Goal: Task Accomplishment & Management: Use online tool/utility

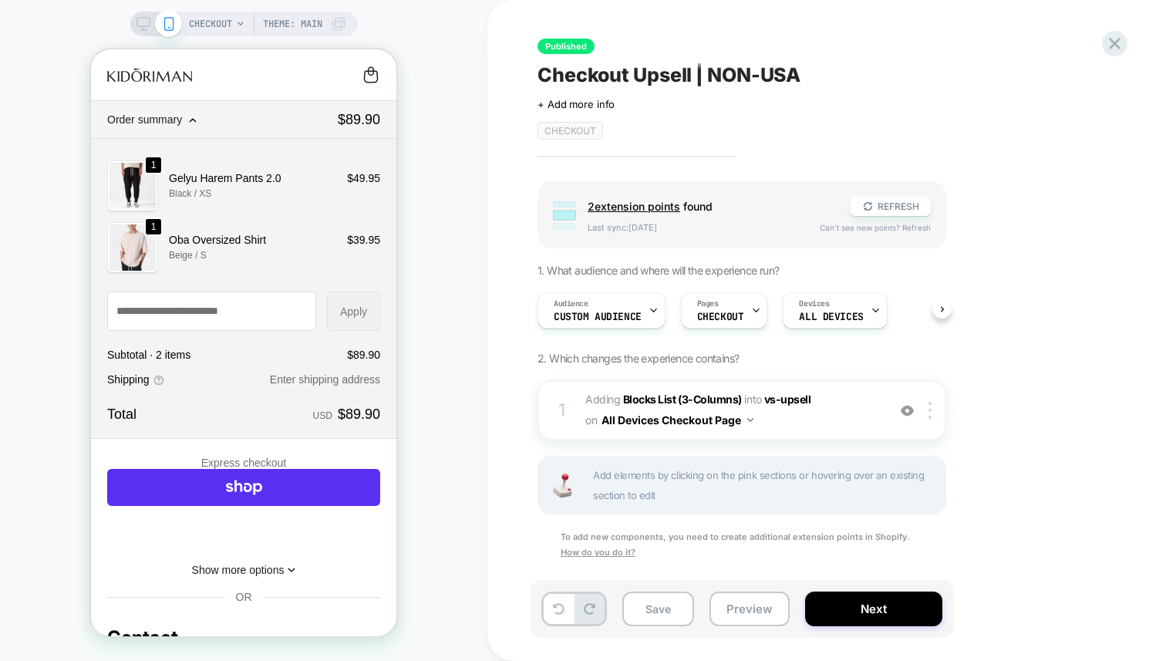
click at [140, 22] on icon at bounding box center [144, 24] width 14 height 14
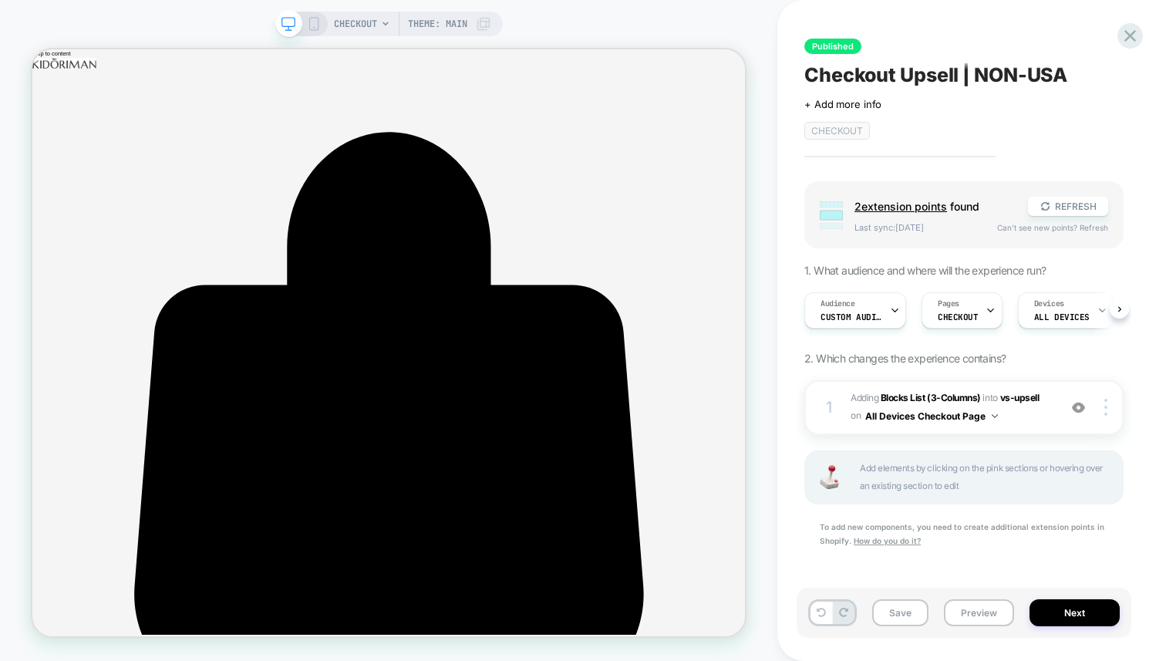
scroll to position [0, 1]
click at [1064, 205] on button "REFRESH" at bounding box center [1068, 206] width 80 height 19
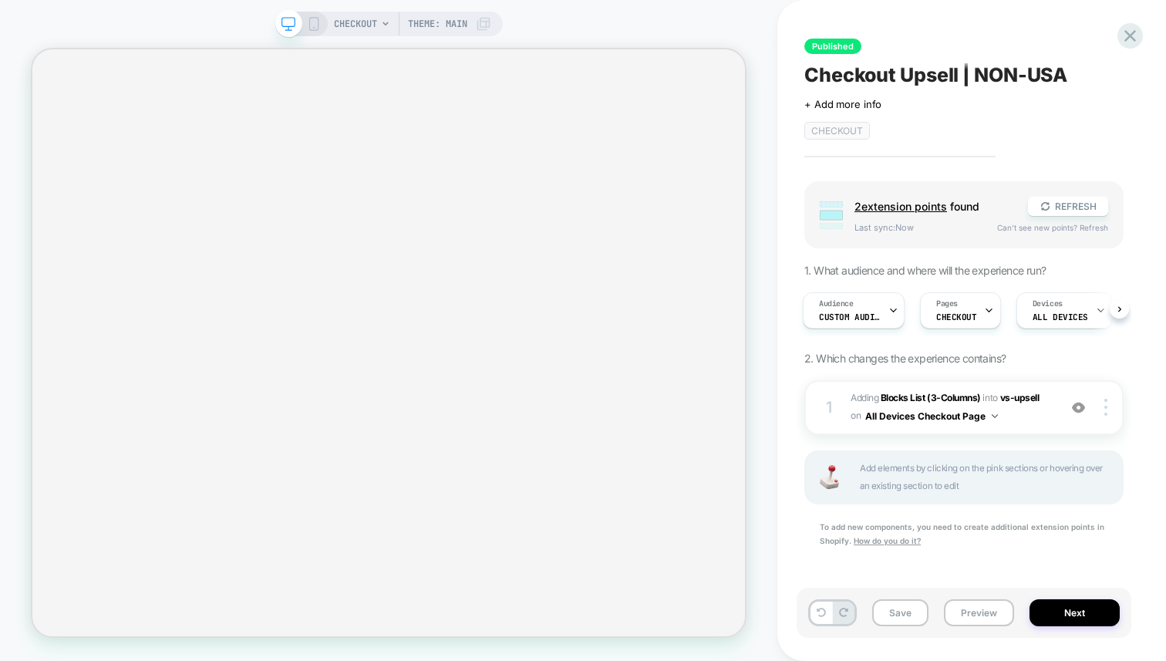
scroll to position [0, 0]
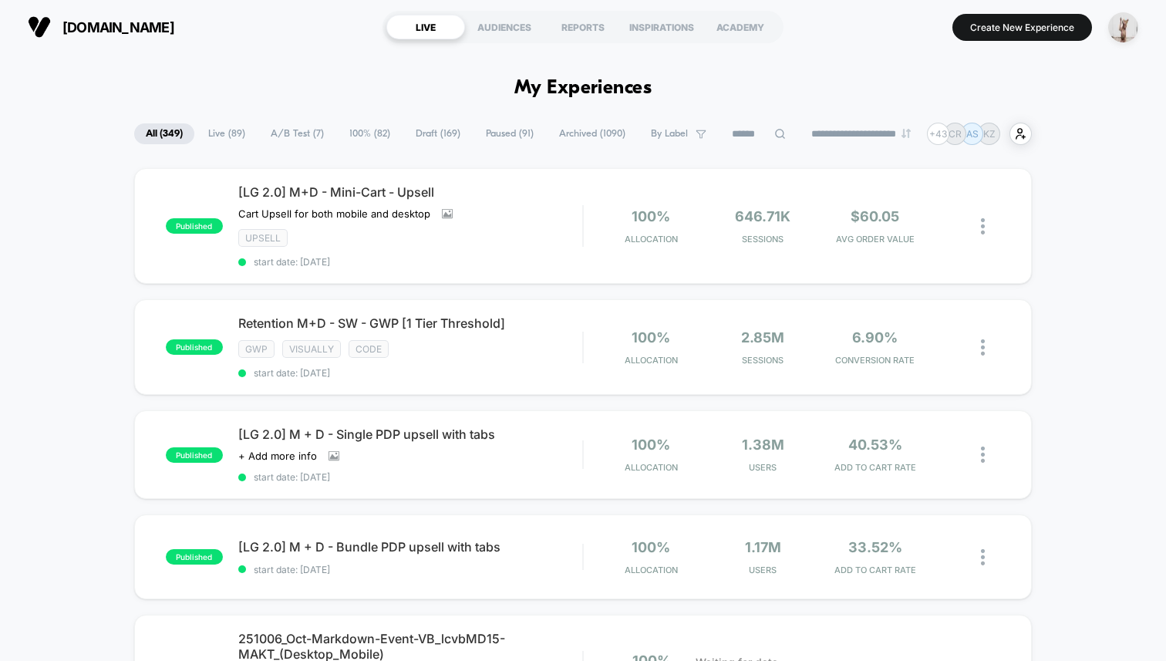
click at [1010, 23] on button "Create New Experience" at bounding box center [1022, 27] width 140 height 27
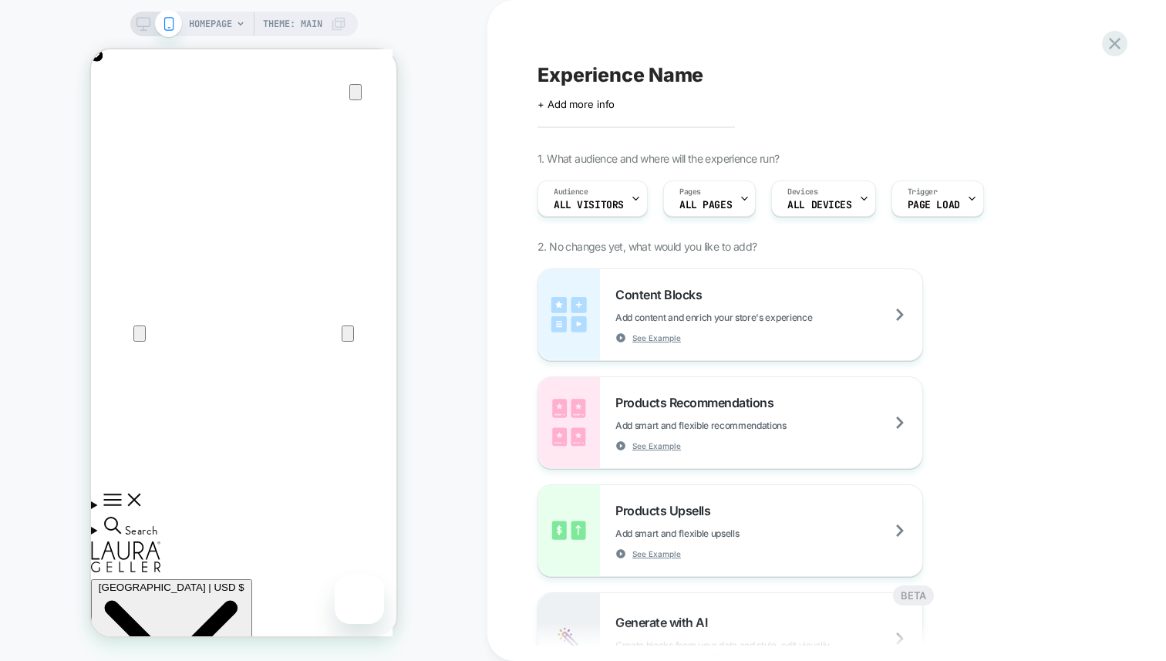
click at [145, 27] on icon at bounding box center [144, 24] width 14 height 14
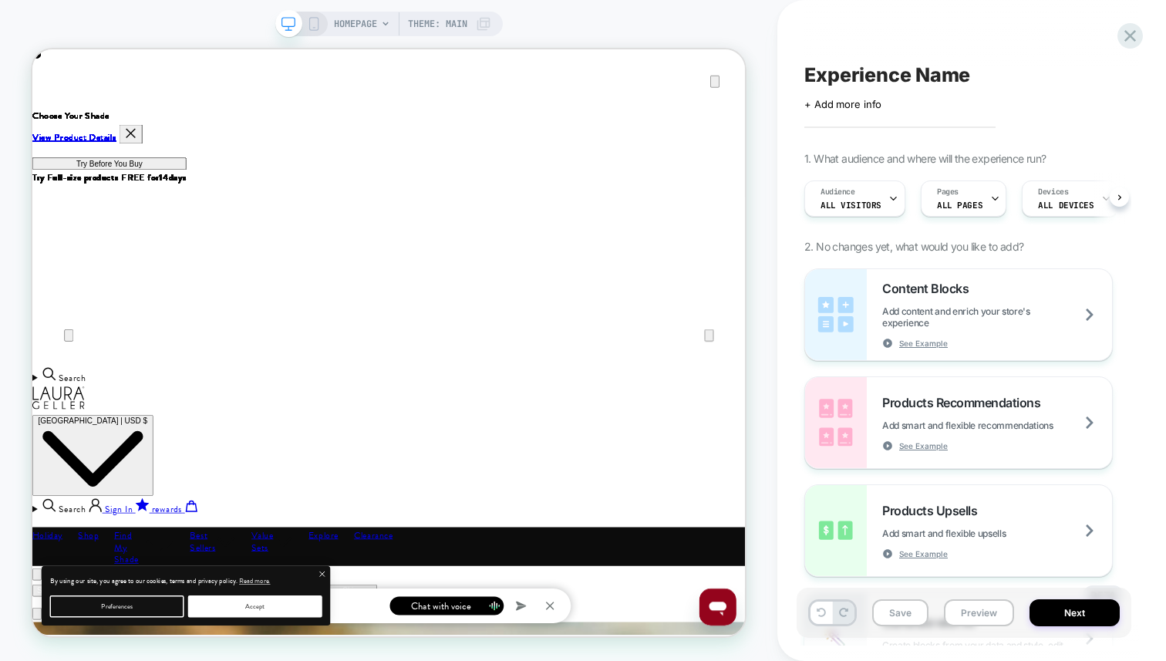
scroll to position [0, 1]
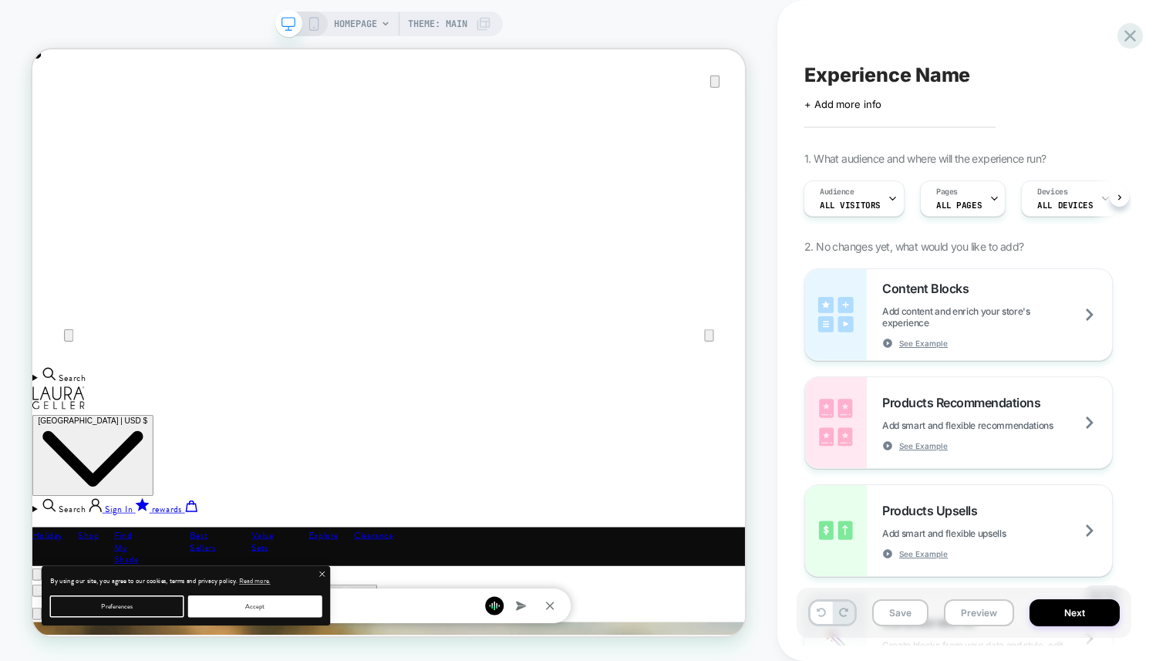
click at [952, 198] on div "Pages ALL PAGES" at bounding box center [959, 198] width 76 height 35
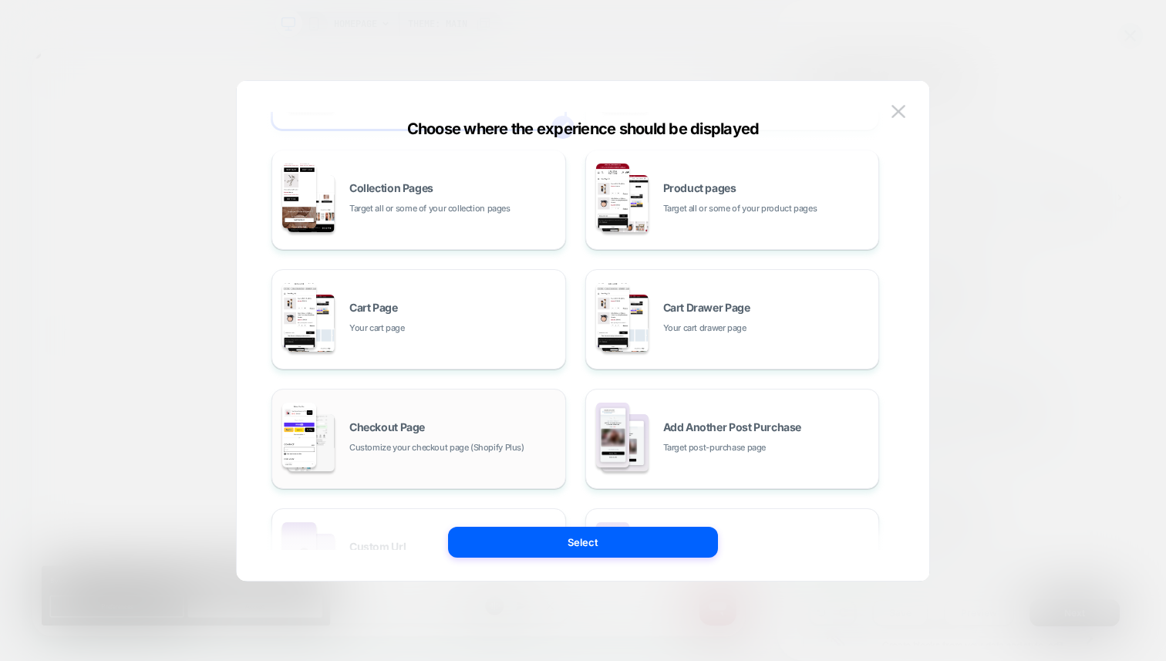
scroll to position [143, 0]
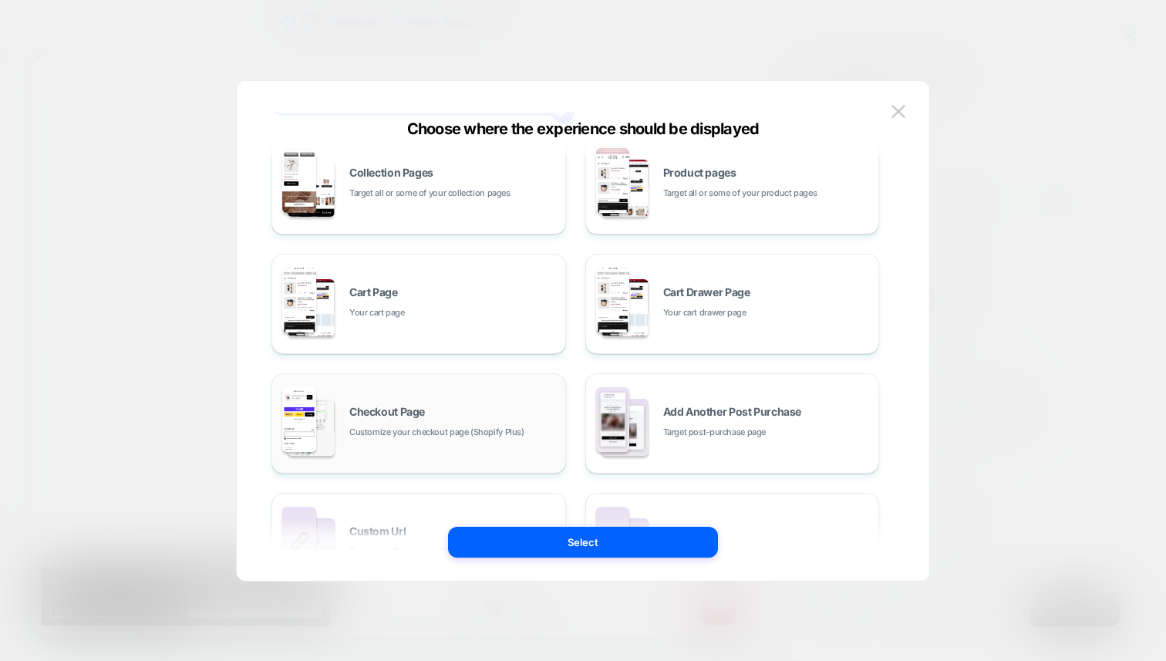
click at [408, 413] on span "Checkout Page" at bounding box center [387, 411] width 76 height 11
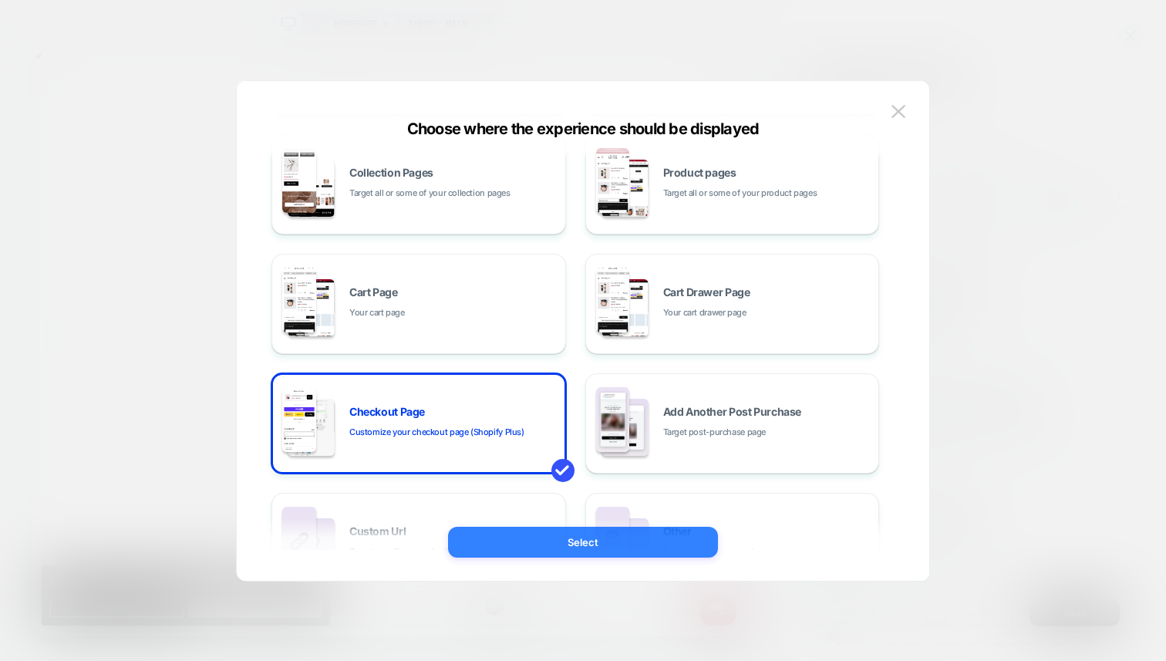
click at [570, 543] on button "Select" at bounding box center [583, 542] width 270 height 31
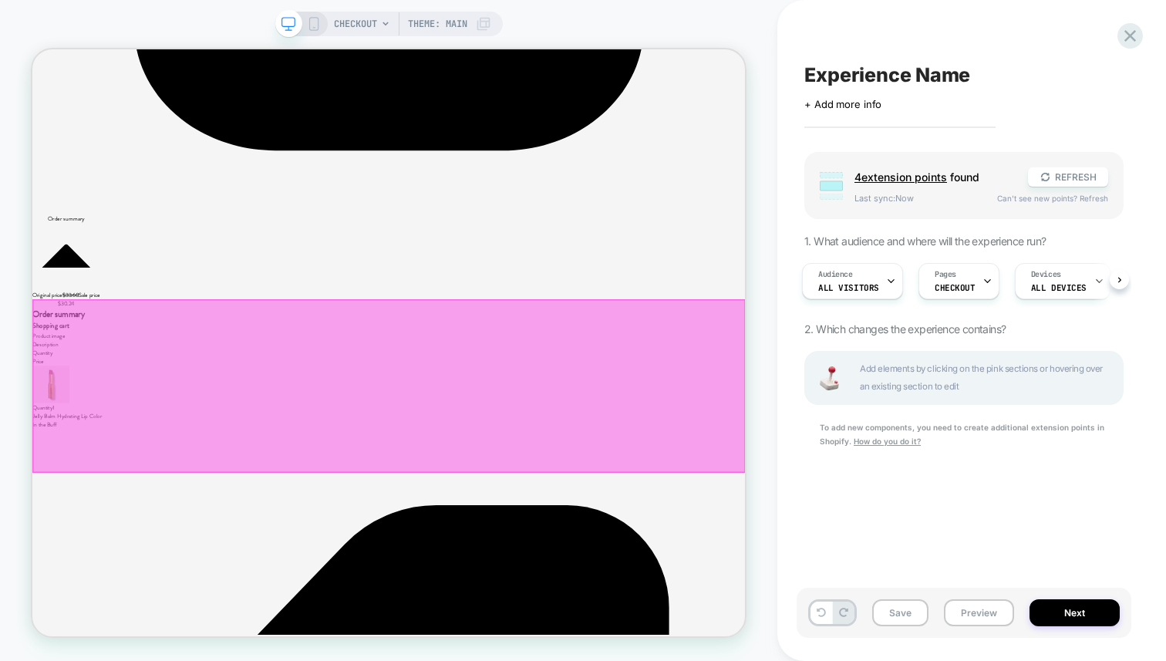
scroll to position [0, 0]
